Goal: Information Seeking & Learning: Understand process/instructions

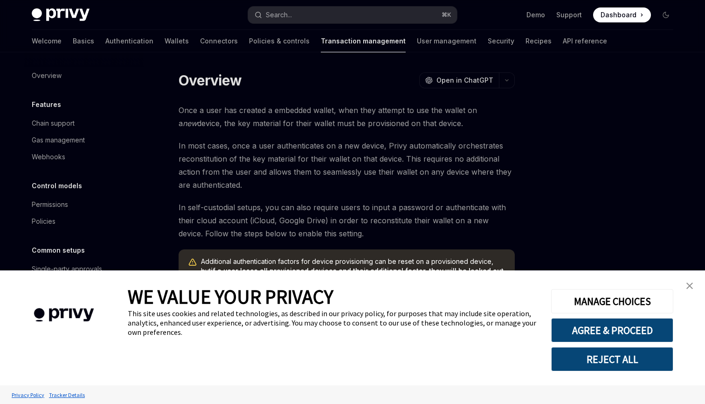
click at [594, 353] on button "REJECT ALL" at bounding box center [612, 359] width 122 height 24
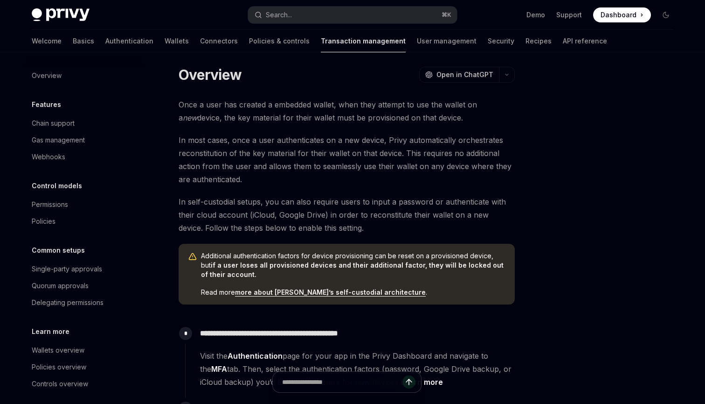
scroll to position [7, 0]
click at [417, 45] on link "User management" at bounding box center [447, 41] width 60 height 22
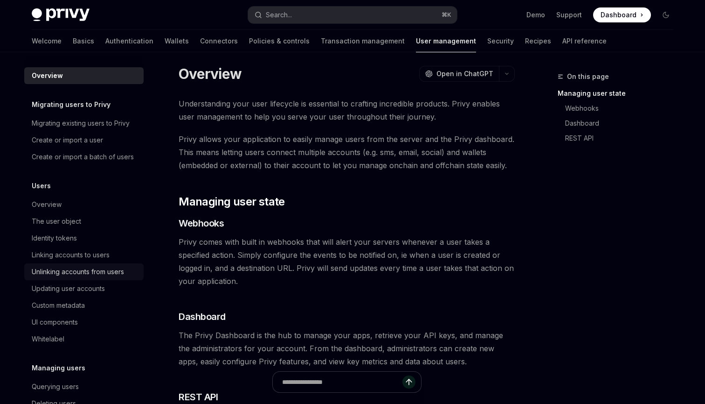
click at [88, 273] on div "Unlinking accounts from users" at bounding box center [78, 271] width 92 height 11
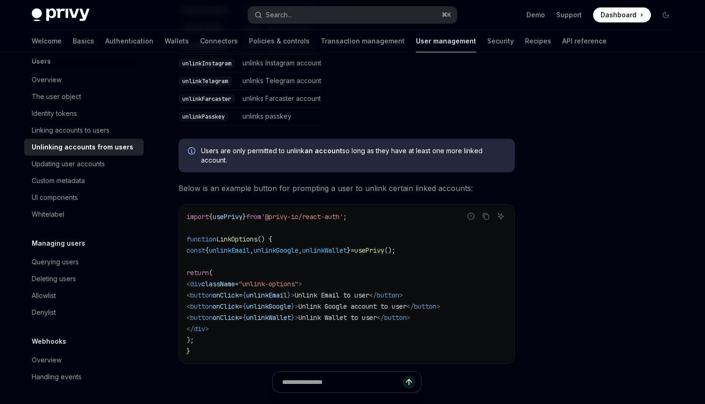
scroll to position [438, 0]
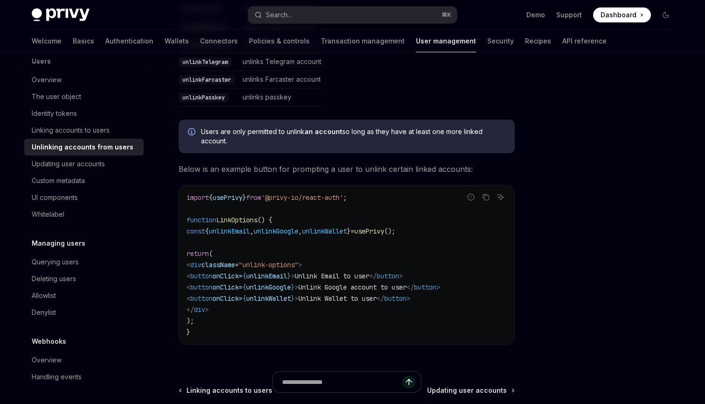
type textarea "*"
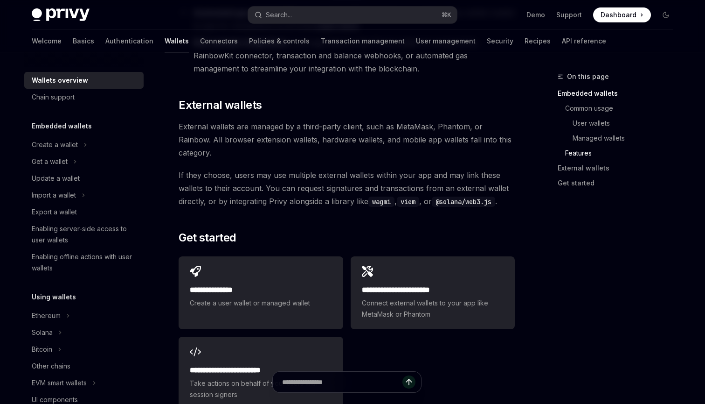
scroll to position [1424, 0]
